Goal: Information Seeking & Learning: Learn about a topic

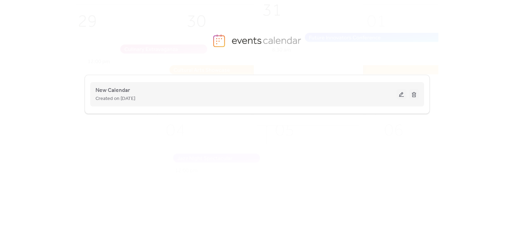
click at [402, 93] on button at bounding box center [401, 94] width 10 height 10
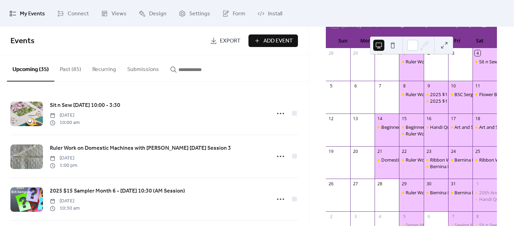
scroll to position [87, 0]
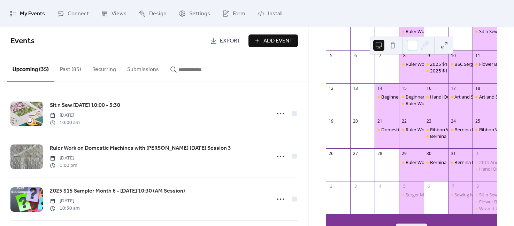
click at [431, 164] on div "Bernina Event - How Many Presser Feet Do You Really Need? [DATE] 1:00 - 4:00" at bounding box center [512, 162] width 164 height 6
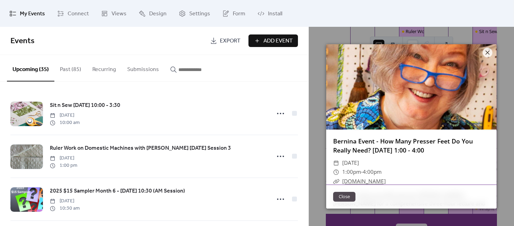
click at [342, 197] on button "Close" at bounding box center [344, 197] width 22 height 10
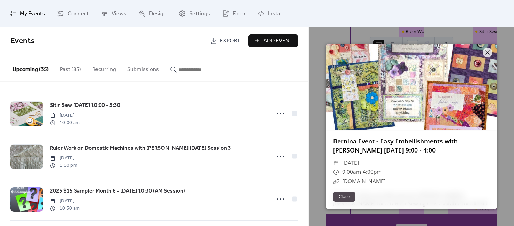
click at [343, 196] on button "Close" at bounding box center [344, 197] width 22 height 10
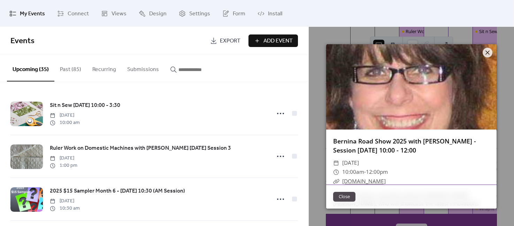
click at [343, 196] on button "Close" at bounding box center [344, 197] width 22 height 10
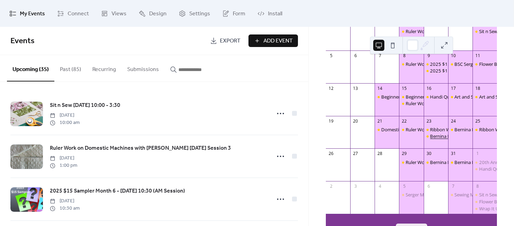
click at [437, 138] on div "Bernina Road Show 2025 with [PERSON_NAME] Session [DATE] 5:00 - 7:00" at bounding box center [507, 136] width 154 height 6
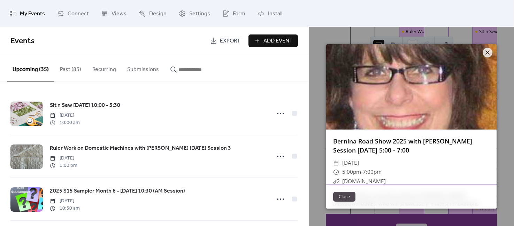
click at [346, 197] on button "Close" at bounding box center [344, 197] width 22 height 10
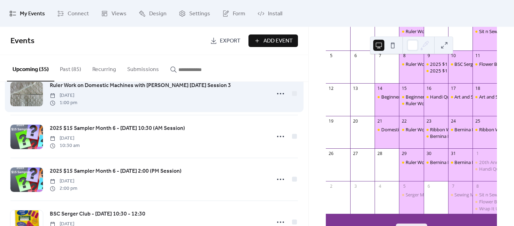
scroll to position [0, 0]
